Goal: Information Seeking & Learning: Learn about a topic

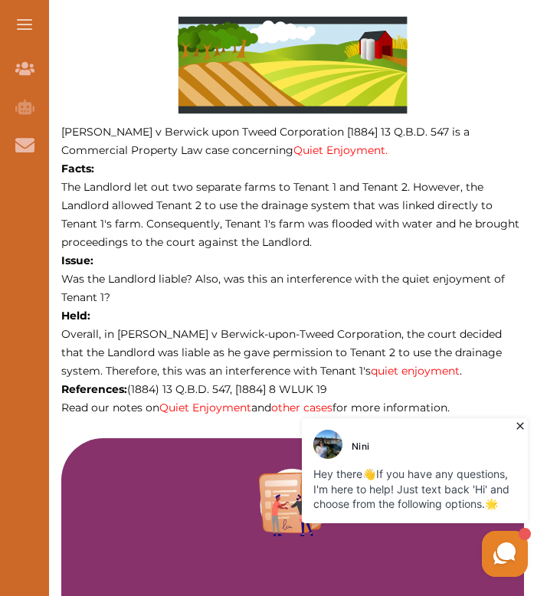
scroll to position [691, 0]
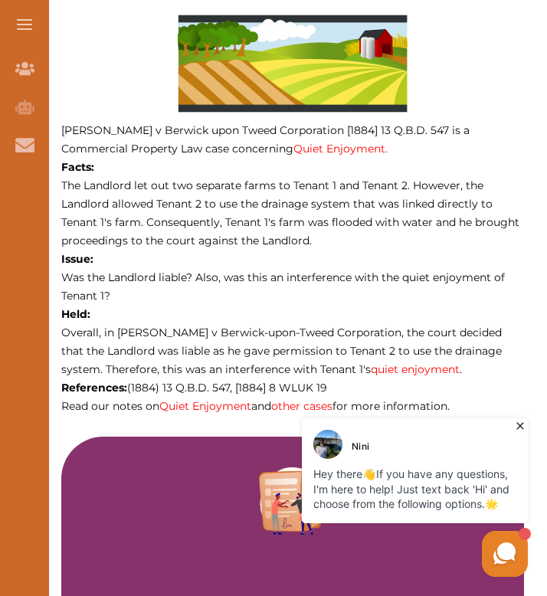
click at [192, 399] on link "Quiet Enjoyment" at bounding box center [205, 406] width 92 height 14
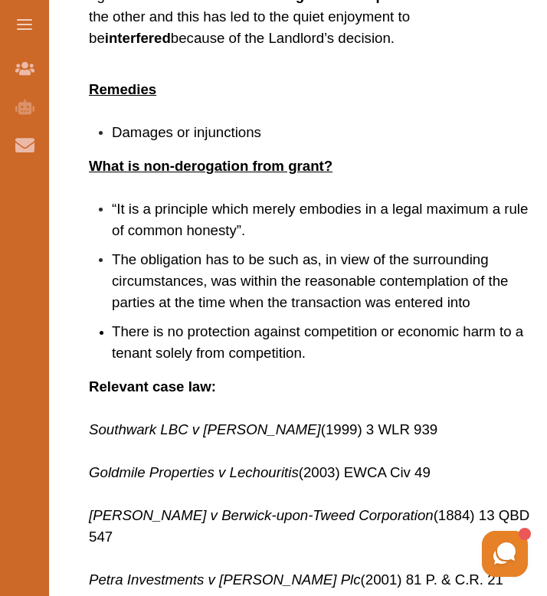
scroll to position [996, 0]
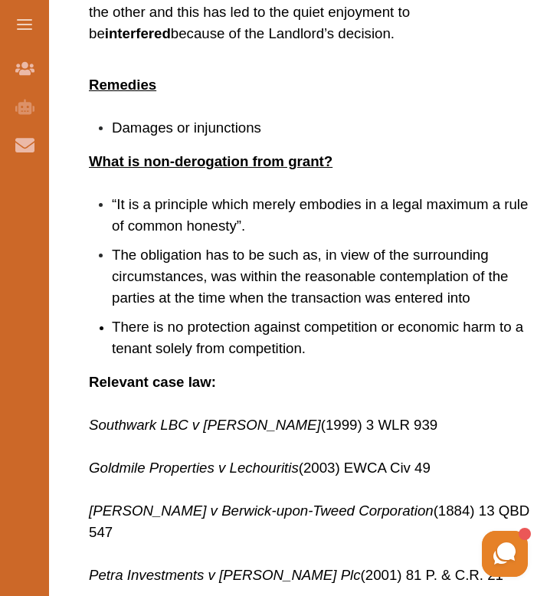
drag, startPoint x: 355, startPoint y: 424, endPoint x: 245, endPoint y: 427, distance: 109.7
click at [245, 427] on p "Southwark LBC v [PERSON_NAME] (1999) 3 WLR 939" at bounding box center [316, 425] width 455 height 21
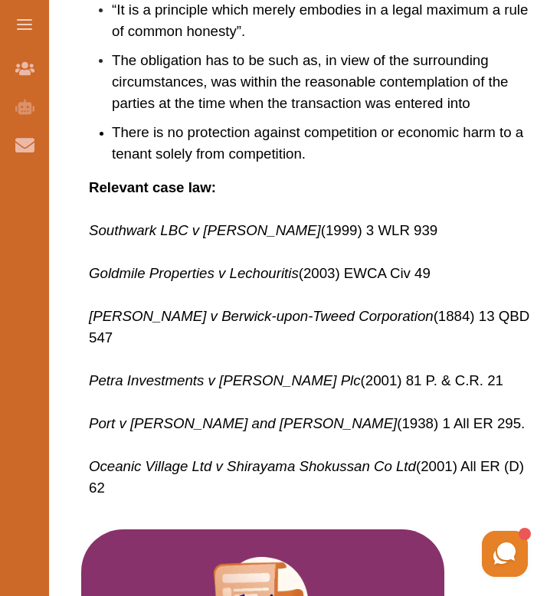
scroll to position [1191, 0]
